Goal: Transaction & Acquisition: Purchase product/service

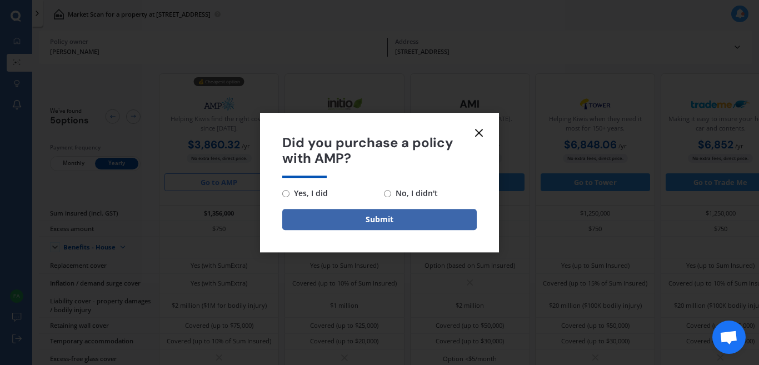
click at [479, 136] on icon at bounding box center [478, 132] width 13 height 13
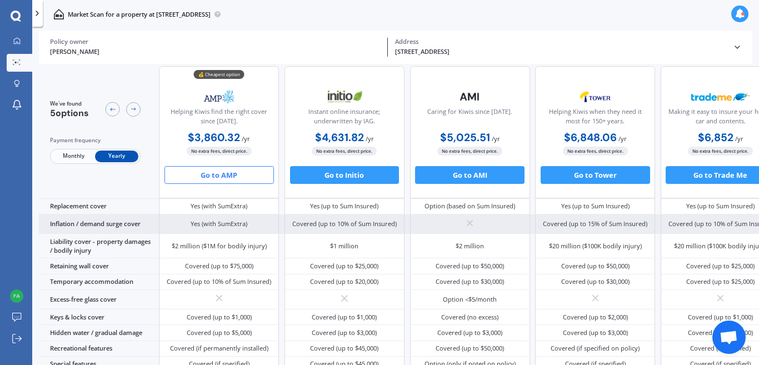
scroll to position [92, 0]
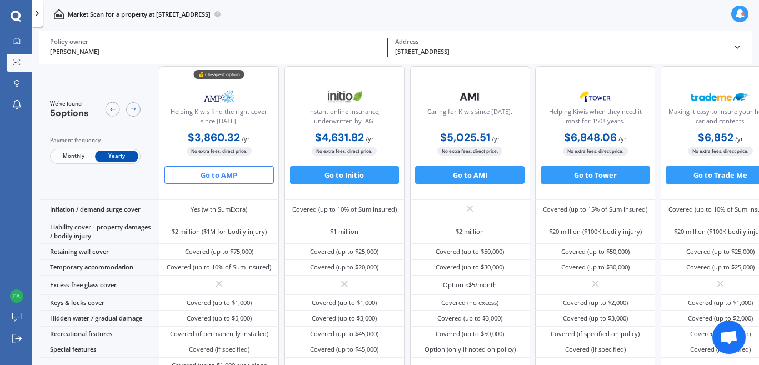
click at [408, 141] on div "💰 Cheapest option Helping Kiwis find the right cover since [DATE]. $3,860.32 / …" at bounding box center [469, 132] width 621 height 132
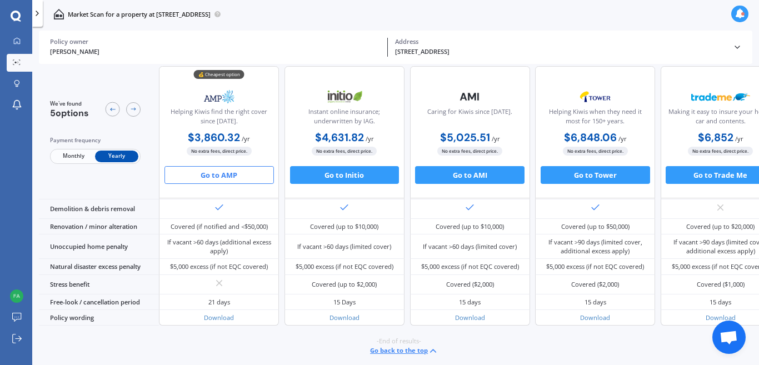
scroll to position [539, 0]
click at [361, 173] on button "Go to Initio" at bounding box center [344, 175] width 109 height 18
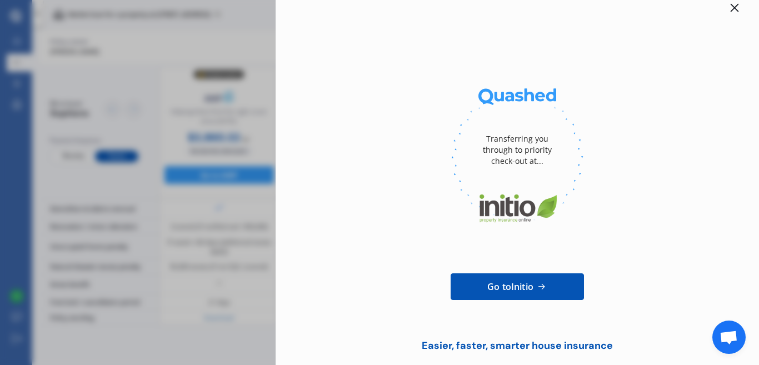
scroll to position [0, 0]
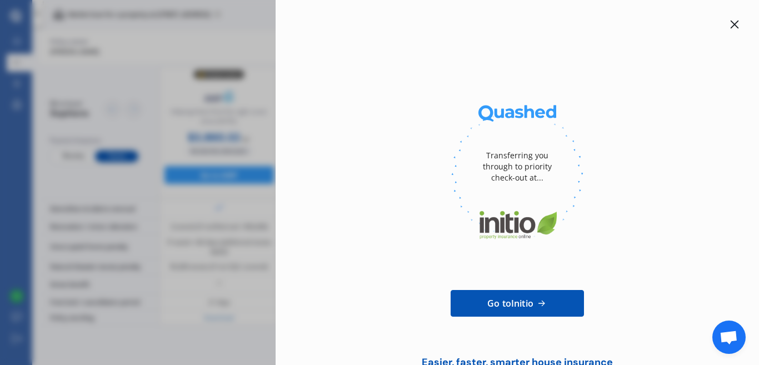
click at [728, 29] on div at bounding box center [734, 24] width 13 height 13
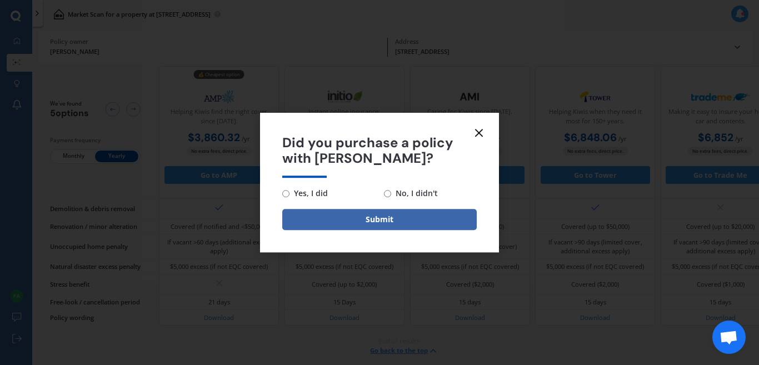
click at [421, 191] on span "No, I didn't" at bounding box center [414, 193] width 47 height 13
click at [391, 191] on input "No, I didn't" at bounding box center [387, 193] width 7 height 7
radio input "true"
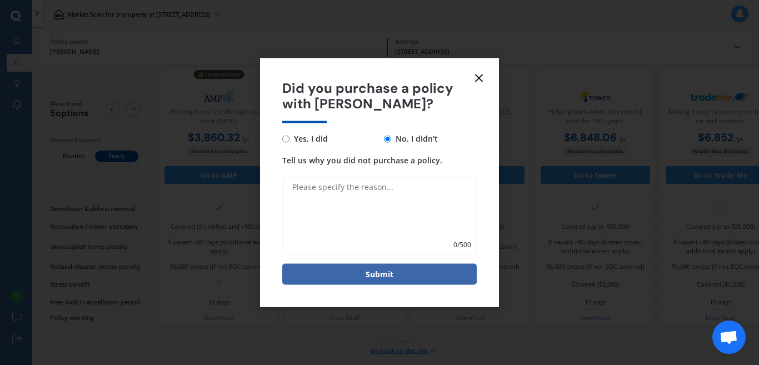
click at [479, 82] on icon at bounding box center [478, 77] width 13 height 13
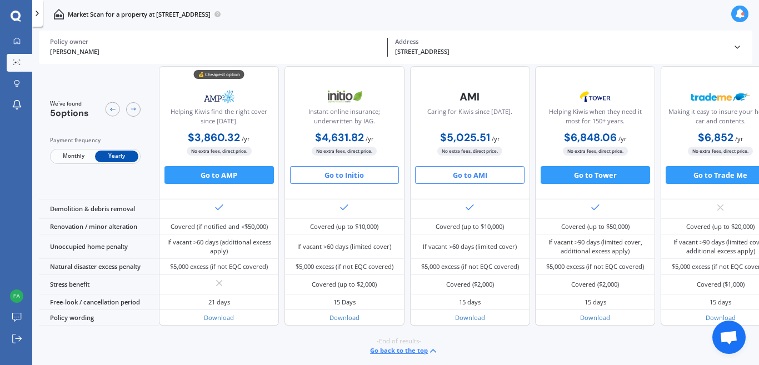
click at [482, 174] on button "Go to AMI" at bounding box center [469, 175] width 109 height 18
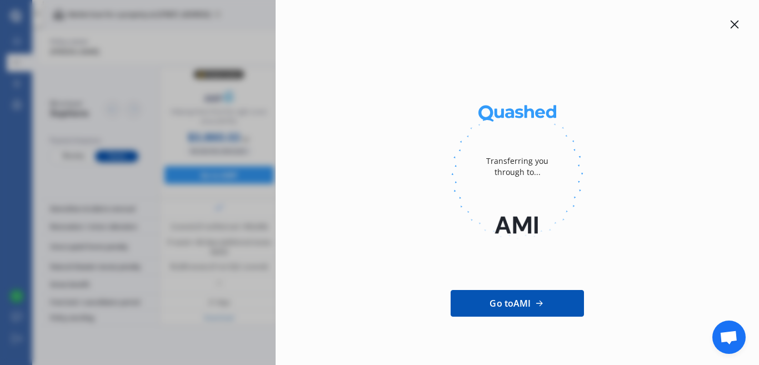
click at [730, 21] on icon at bounding box center [734, 25] width 8 height 8
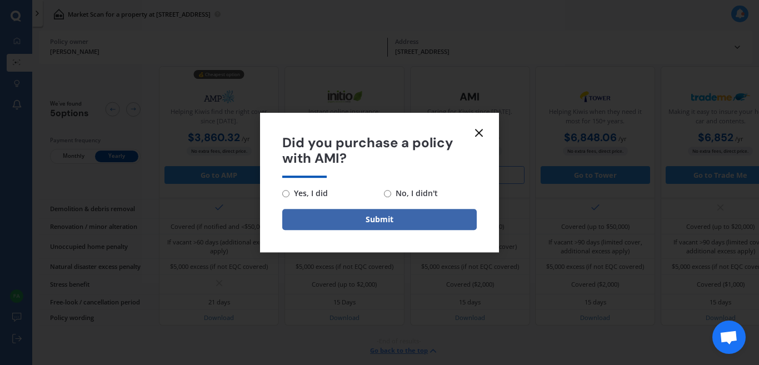
click at [479, 130] on icon at bounding box center [478, 132] width 13 height 13
